Goal: Task Accomplishment & Management: Use online tool/utility

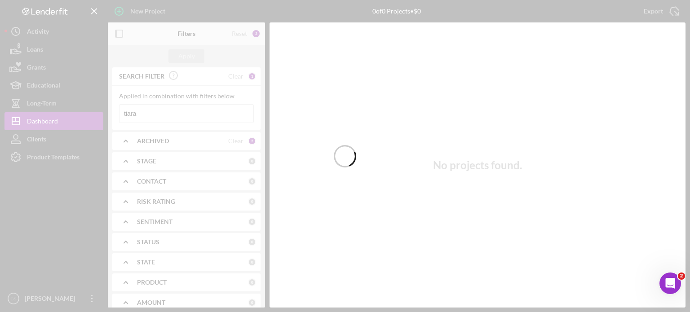
click at [150, 114] on div at bounding box center [345, 156] width 690 height 312
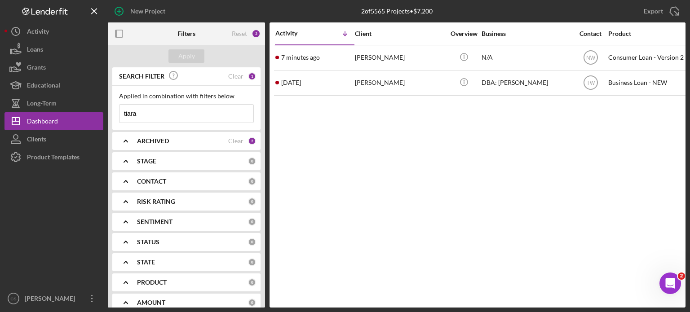
drag, startPoint x: 141, startPoint y: 113, endPoint x: 117, endPoint y: 118, distance: 24.8
click at [117, 118] on div "Applied in combination with filters below tiara Icon/Menu Close" at bounding box center [186, 108] width 148 height 44
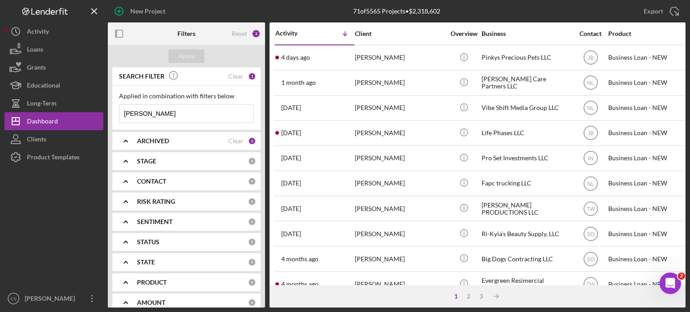
drag, startPoint x: 141, startPoint y: 113, endPoint x: 117, endPoint y: 112, distance: 23.8
click at [117, 112] on div "Applied in combination with filters below [PERSON_NAME] Icon/Menu Close" at bounding box center [186, 108] width 148 height 44
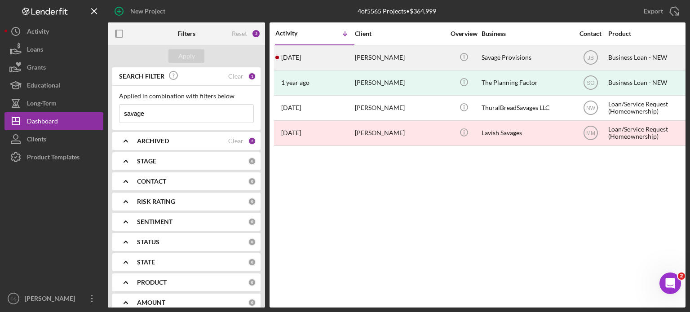
type input "savage"
click at [301, 55] on time "[DATE]" at bounding box center [291, 57] width 20 height 7
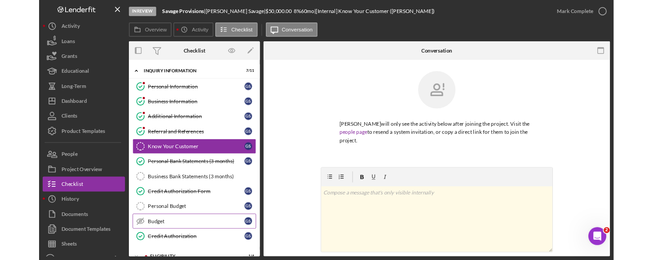
scroll to position [45, 0]
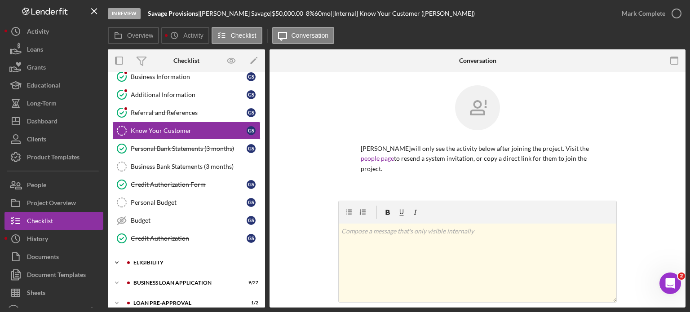
click at [117, 41] on polyline at bounding box center [116, 40] width 3 height 2
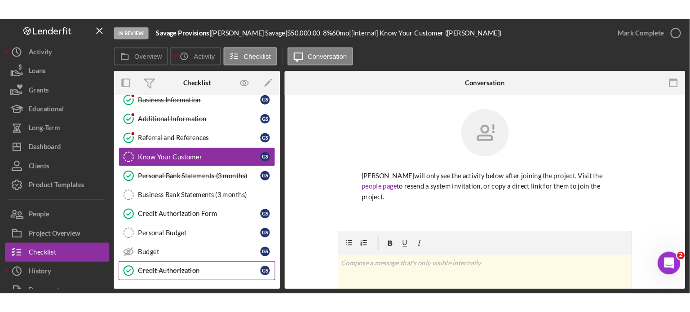
scroll to position [135, 0]
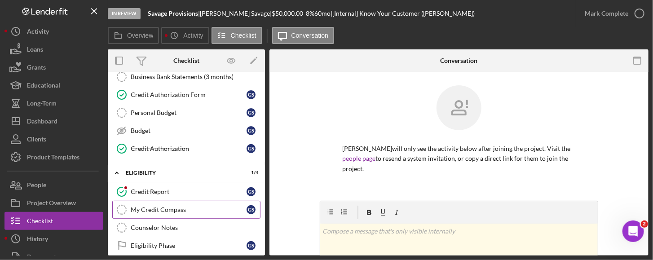
click at [177, 206] on div "My Credit Compass" at bounding box center [189, 209] width 116 height 7
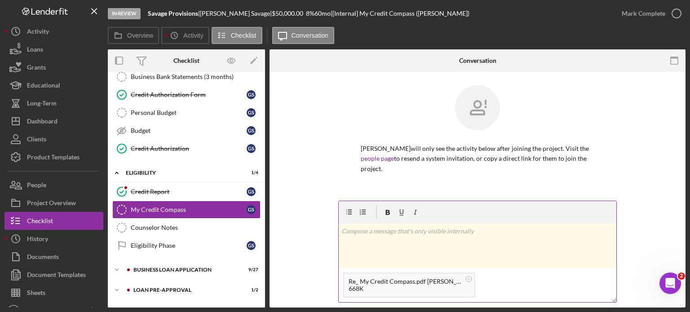
scroll to position [45, 0]
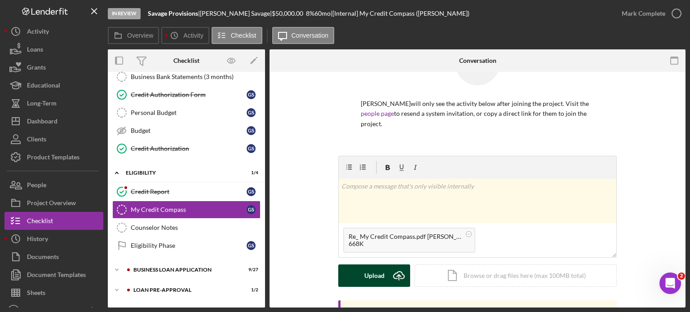
click at [399, 275] on icon "Icon/Upload" at bounding box center [399, 276] width 22 height 22
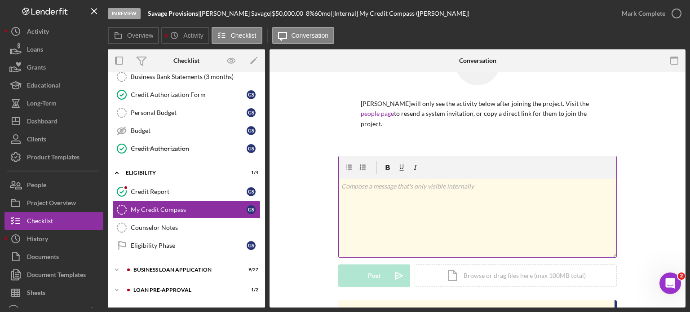
scroll to position [90, 0]
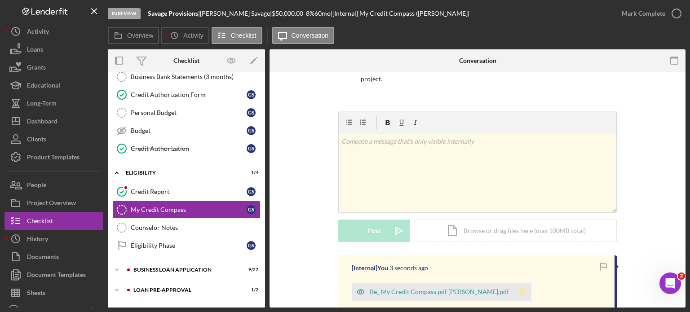
click at [514, 289] on icon "Icon/Star" at bounding box center [523, 292] width 18 height 18
click at [676, 15] on icon "button" at bounding box center [677, 13] width 22 height 22
